Goal: Check status: Check status

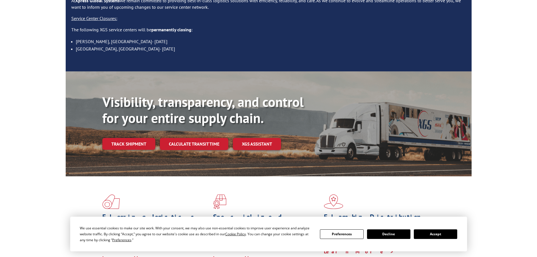
scroll to position [85, 0]
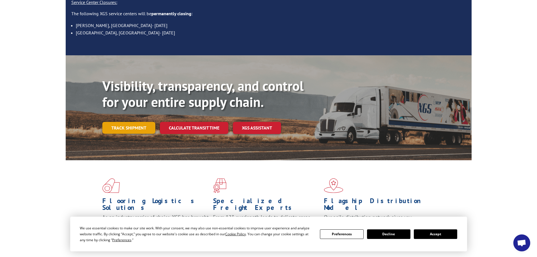
click at [132, 122] on link "Track shipment" at bounding box center [128, 128] width 53 height 12
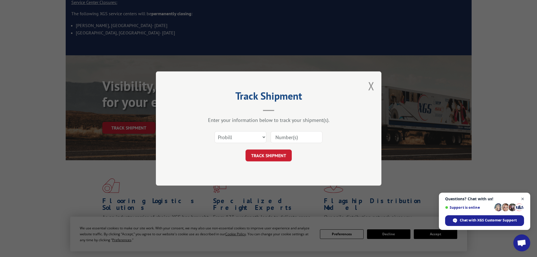
click at [522, 198] on span "Open chat" at bounding box center [522, 198] width 7 height 7
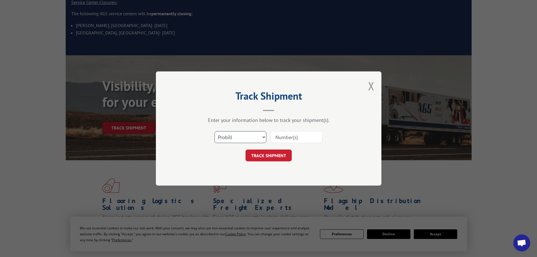
drag, startPoint x: 265, startPoint y: 137, endPoint x: 255, endPoint y: 140, distance: 11.1
click at [263, 137] on select "Select category... Probill BOL PO" at bounding box center [240, 137] width 52 height 12
select select "po"
click at [214, 131] on select "Select category... Probill BOL PO" at bounding box center [240, 137] width 52 height 12
click at [286, 137] on input at bounding box center [296, 137] width 52 height 12
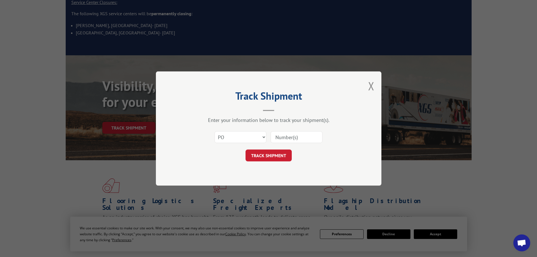
paste input "83509280"
type input "83509280"
click at [276, 155] on button "TRACK SHIPMENT" at bounding box center [268, 155] width 46 height 12
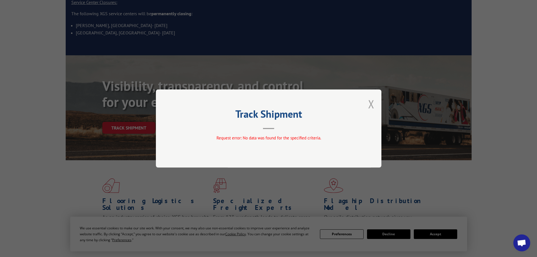
click at [371, 104] on button "Close modal" at bounding box center [371, 103] width 6 height 15
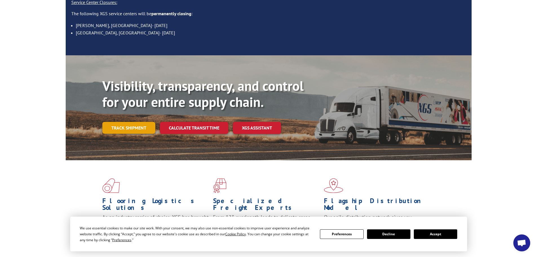
click at [136, 122] on link "Track shipment" at bounding box center [128, 128] width 53 height 12
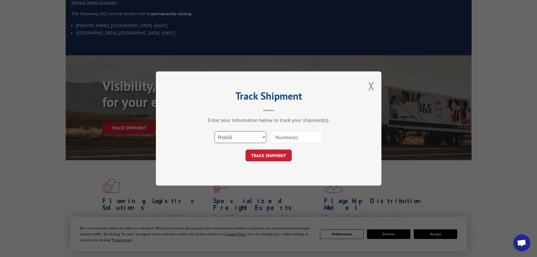
click at [260, 136] on select "Select category... Probill BOL PO" at bounding box center [240, 137] width 52 height 12
click at [232, 136] on select "Select category... Probill BOL PO" at bounding box center [240, 137] width 52 height 12
select select "po"
click at [214, 131] on select "Select category... Probill BOL PO" at bounding box center [240, 137] width 52 height 12
click at [284, 134] on input at bounding box center [296, 137] width 52 height 12
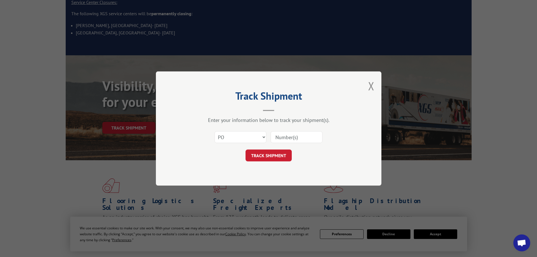
paste input "83509280"
type input "83509280"
click at [263, 155] on button "TRACK SHIPMENT" at bounding box center [268, 155] width 46 height 12
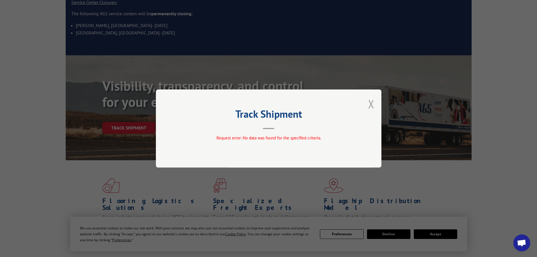
click at [369, 101] on button "Close modal" at bounding box center [371, 103] width 6 height 15
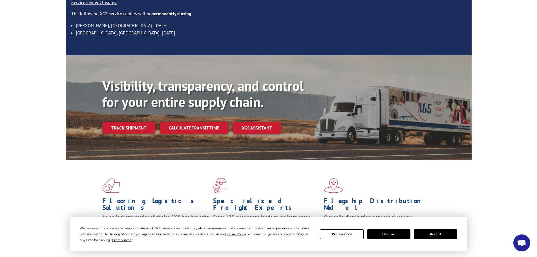
click at [196, 165] on div "Flooring Logistics Solutions As an industry carrier of choice, XGS has brought …" at bounding box center [269, 211] width 406 height 103
